Goal: Transaction & Acquisition: Book appointment/travel/reservation

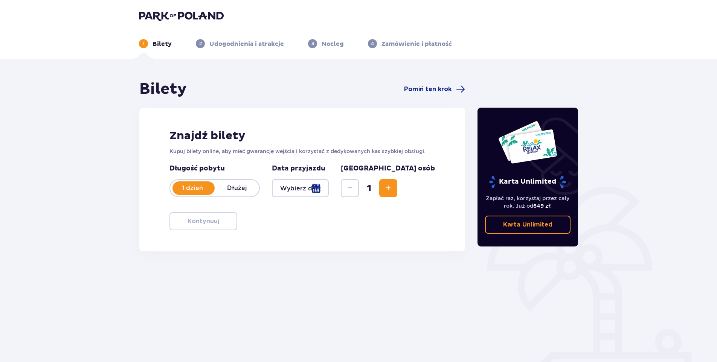
click at [329, 188] on div at bounding box center [300, 188] width 57 height 18
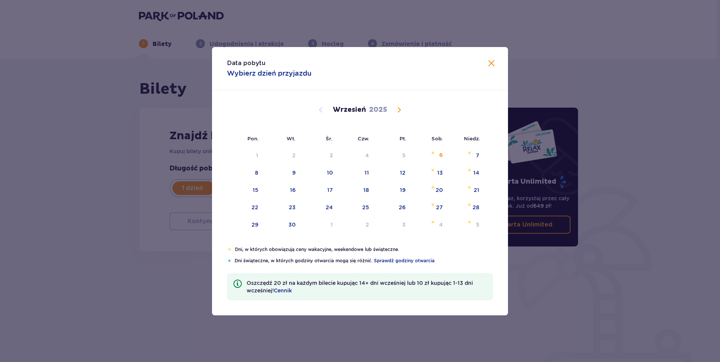
drag, startPoint x: 400, startPoint y: 107, endPoint x: 448, endPoint y: 96, distance: 49.6
click at [399, 107] on span "Calendar" at bounding box center [398, 109] width 9 height 9
click at [403, 224] on div "31" at bounding box center [404, 225] width 6 height 8
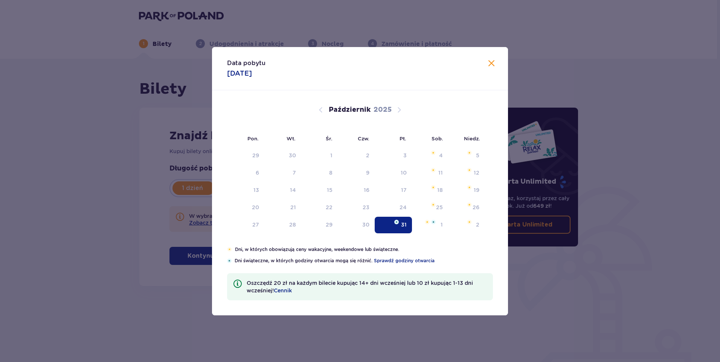
type input "[DATE]"
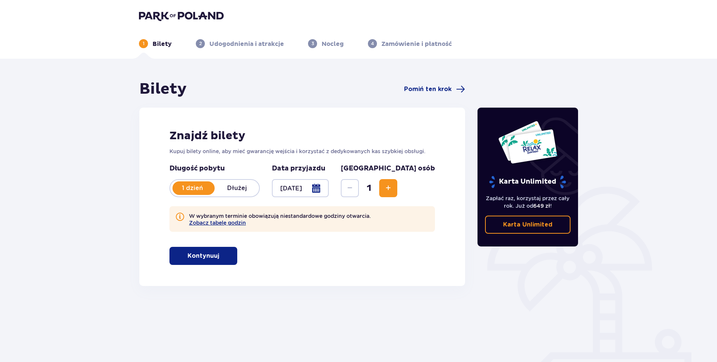
click at [393, 188] on span "Increase" at bounding box center [388, 188] width 9 height 9
click at [227, 222] on button "Zobacz tabelę godzin" at bounding box center [217, 223] width 57 height 6
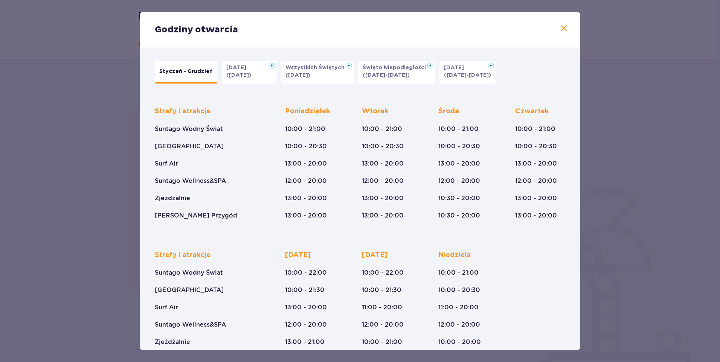
click at [246, 71] on p "[DATE]" at bounding box center [238, 68] width 24 height 8
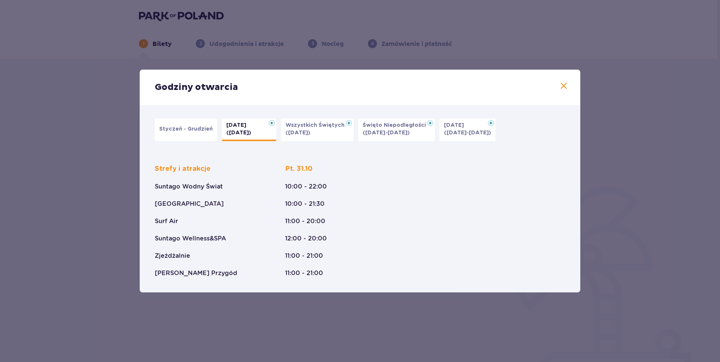
click at [563, 87] on span at bounding box center [563, 86] width 9 height 9
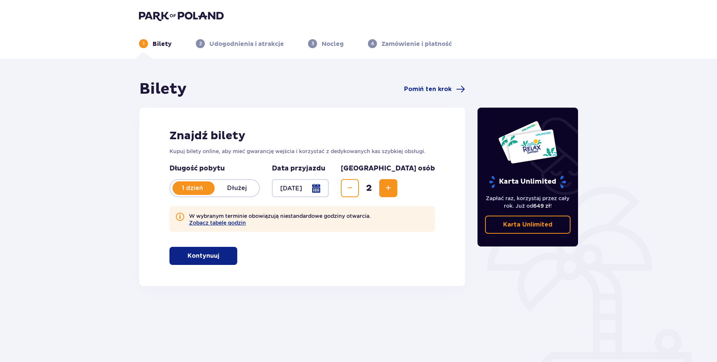
click at [200, 257] on p "Kontynuuj" at bounding box center [203, 256] width 32 height 8
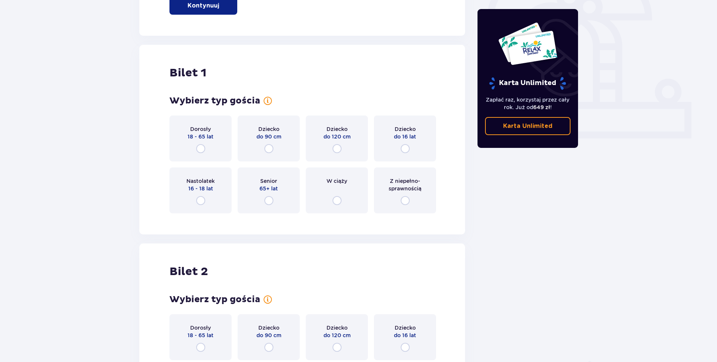
scroll to position [286, 0]
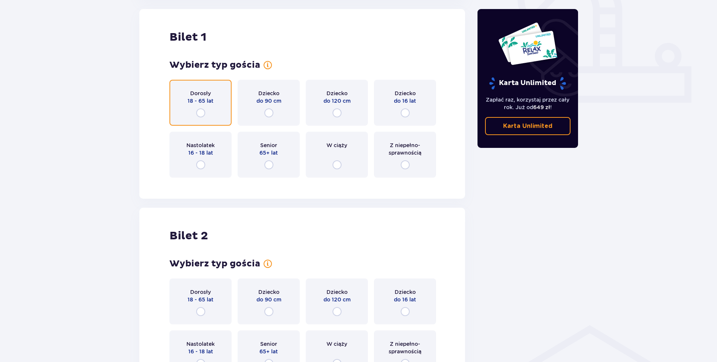
click at [200, 114] on input "radio" at bounding box center [200, 112] width 9 height 9
radio input "true"
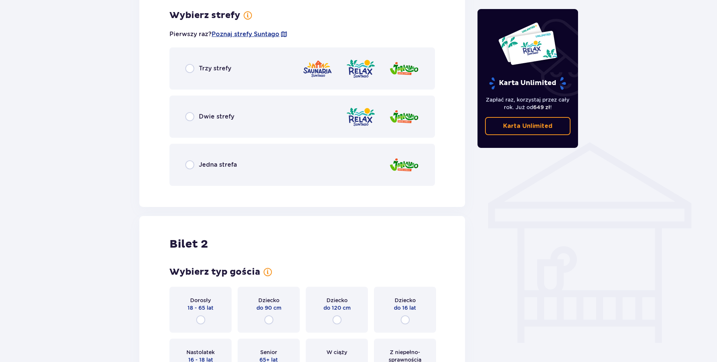
scroll to position [470, 0]
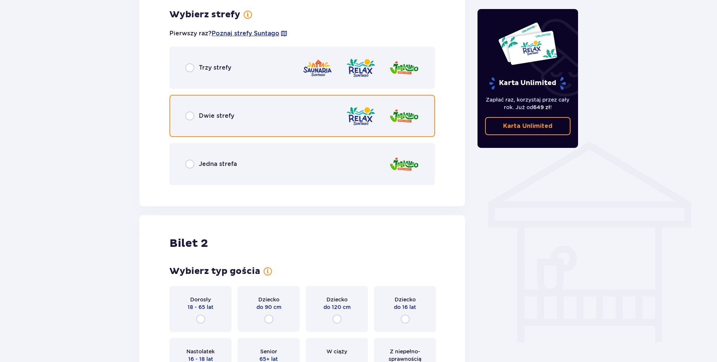
click at [190, 113] on input "radio" at bounding box center [189, 115] width 9 height 9
radio input "true"
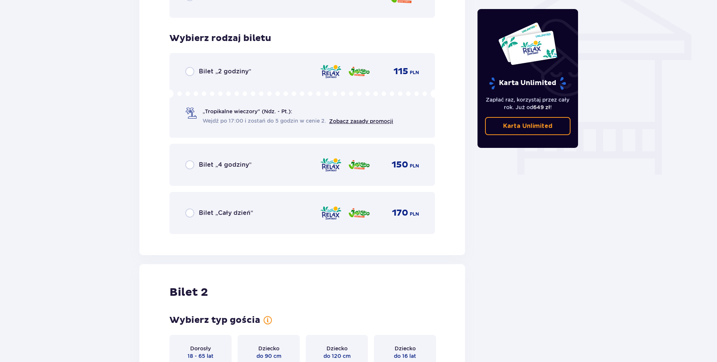
scroll to position [661, 0]
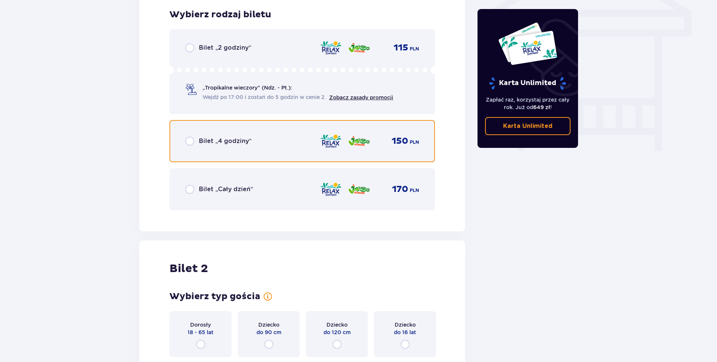
click at [190, 142] on input "radio" at bounding box center [189, 141] width 9 height 9
radio input "true"
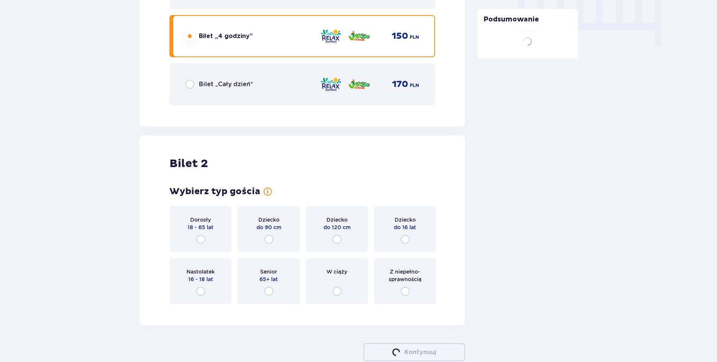
scroll to position [810, 0]
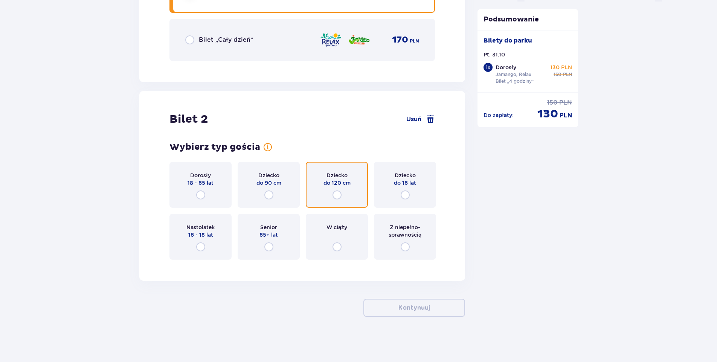
click at [338, 195] on input "radio" at bounding box center [336, 194] width 9 height 9
radio input "true"
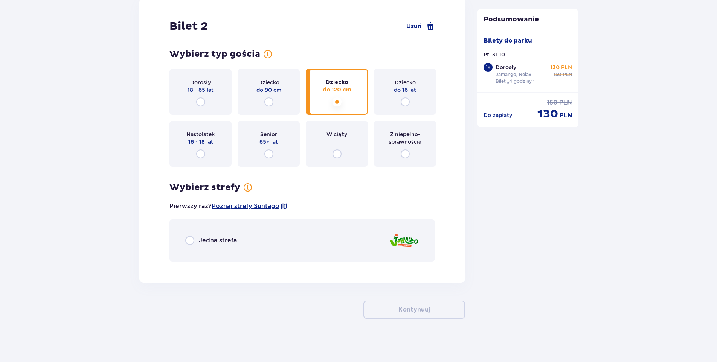
scroll to position [905, 0]
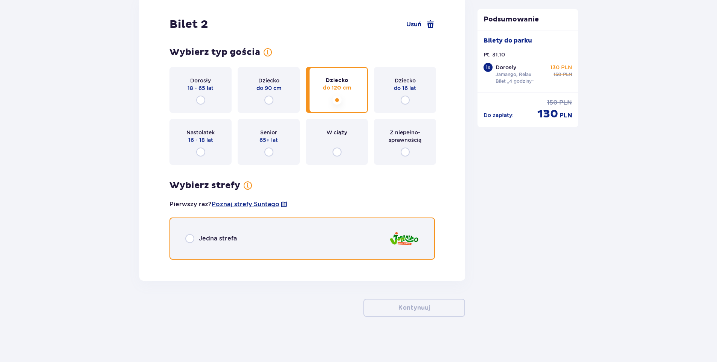
click at [190, 239] on input "radio" at bounding box center [189, 238] width 9 height 9
radio input "true"
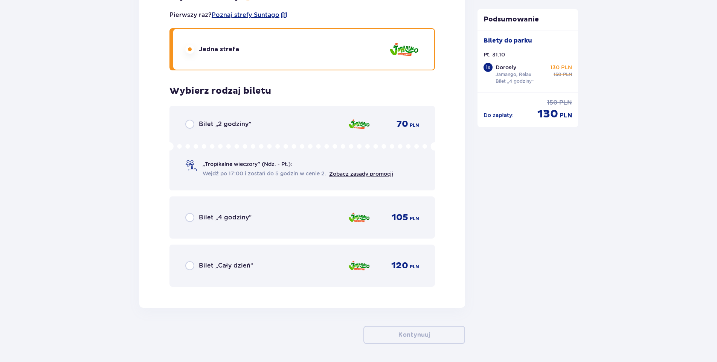
scroll to position [1122, 0]
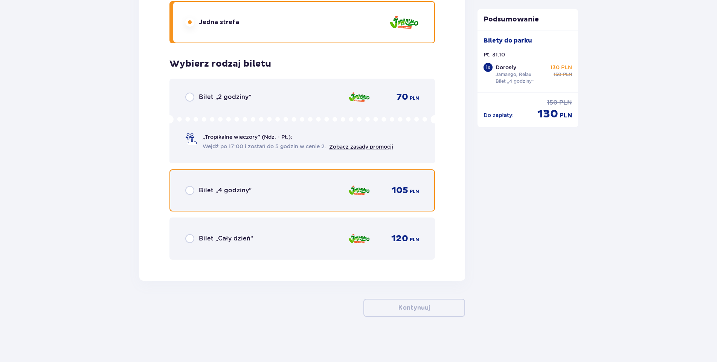
click at [191, 188] on input "radio" at bounding box center [189, 190] width 9 height 9
radio input "true"
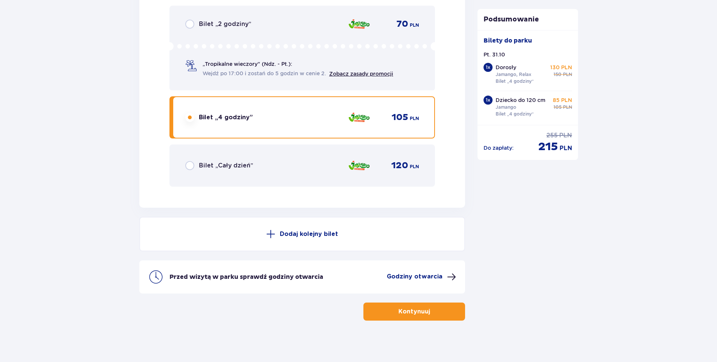
scroll to position [1198, 0]
